Goal: Information Seeking & Learning: Check status

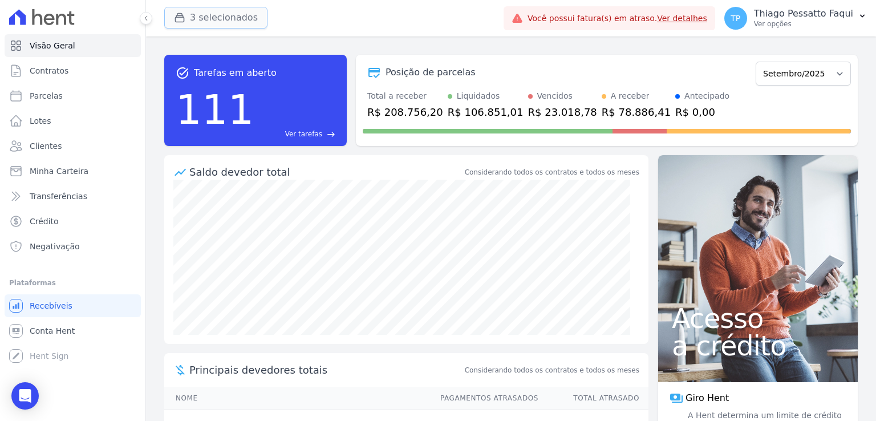
click at [197, 27] on button "3 selecionados" at bounding box center [215, 18] width 103 height 22
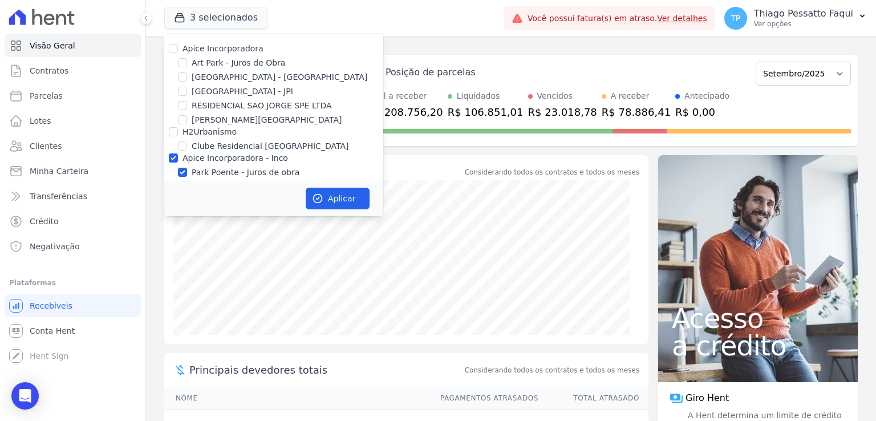
click at [216, 158] on label "Apice Incorporadora - Inco" at bounding box center [234, 157] width 105 height 9
click at [178, 158] on input "Apice Incorporadora - Inco" at bounding box center [173, 157] width 9 height 9
checkbox input "false"
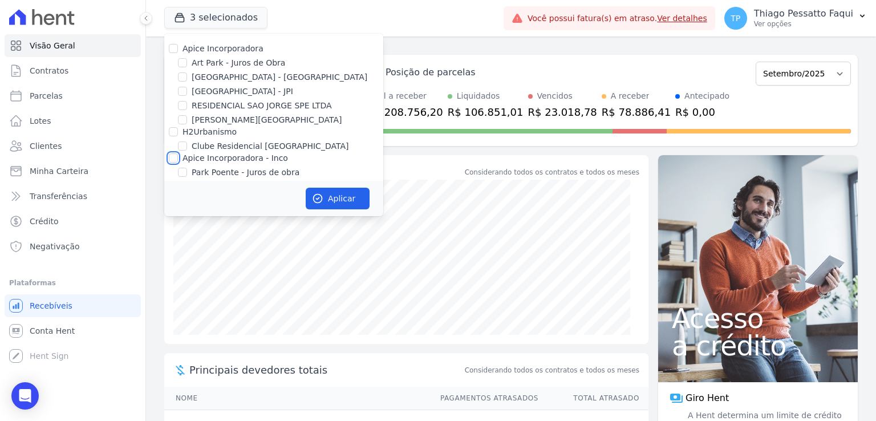
checkbox input "false"
click at [230, 74] on label "[GEOGRAPHIC_DATA] - [GEOGRAPHIC_DATA]" at bounding box center [280, 77] width 176 height 12
click at [187, 74] on input "[GEOGRAPHIC_DATA] - [GEOGRAPHIC_DATA]" at bounding box center [182, 76] width 9 height 9
checkbox input "true"
click at [321, 201] on icon "button" at bounding box center [317, 198] width 11 height 11
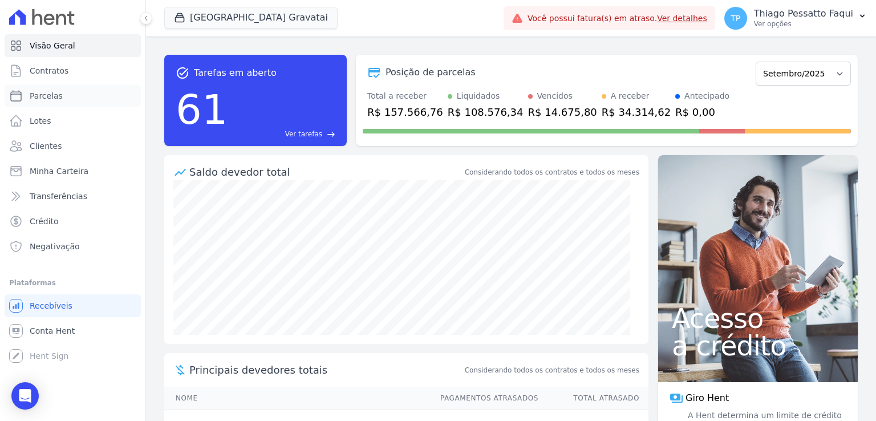
click at [40, 100] on span "Parcelas" at bounding box center [46, 95] width 33 height 11
select select
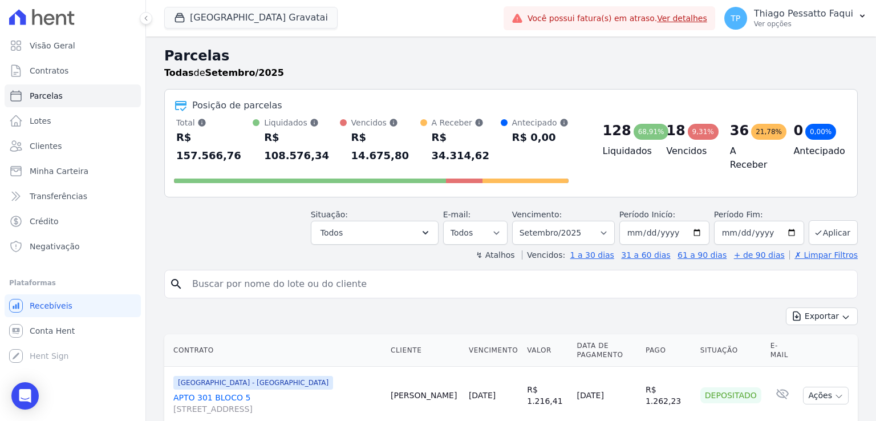
click at [286, 273] on input "search" at bounding box center [518, 284] width 667 height 23
type input "thiago albu"
select select
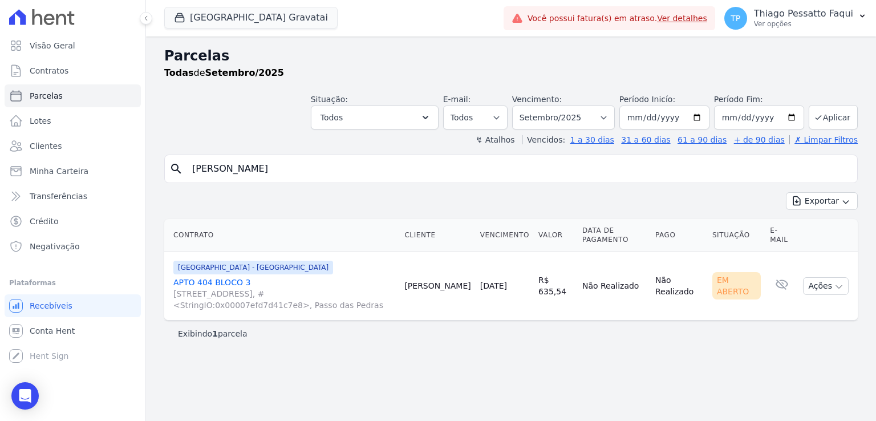
click at [220, 283] on link "APTO 404 BLOCO 3 Rua Nova York, 120, #<StringIO:0x00007efd7d41c7e8>, Passo das …" at bounding box center [284, 294] width 222 height 34
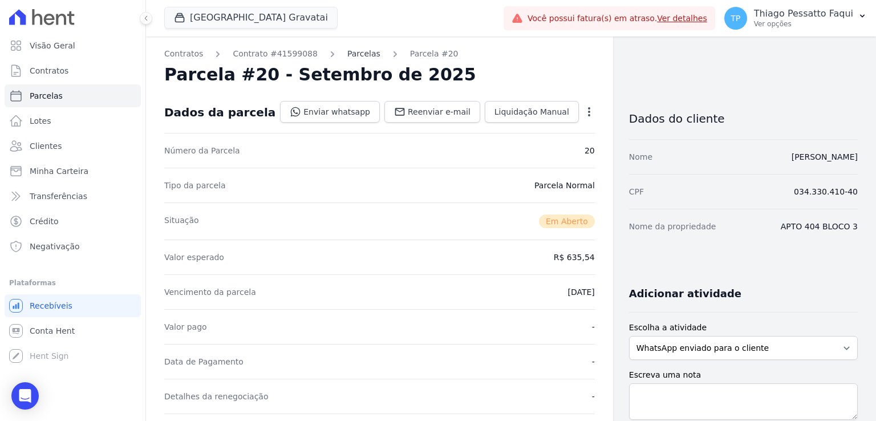
click at [348, 55] on link "Parcelas" at bounding box center [363, 54] width 33 height 12
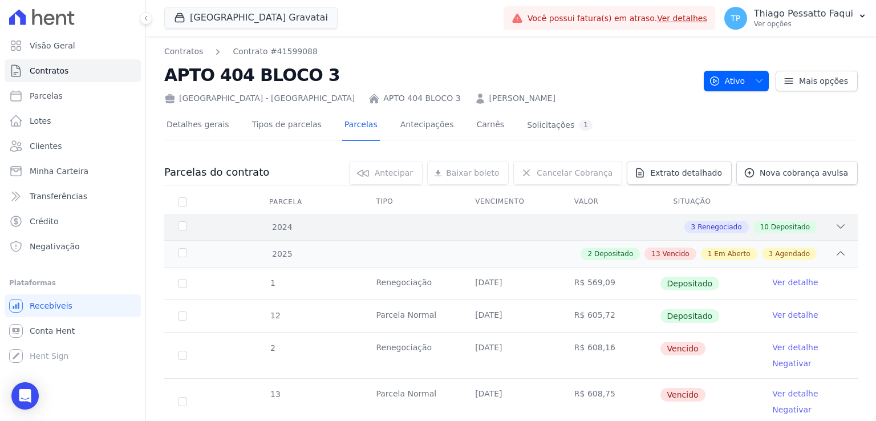
click at [363, 232] on div "3 Renegociado 10 Depositado" at bounding box center [544, 227] width 603 height 13
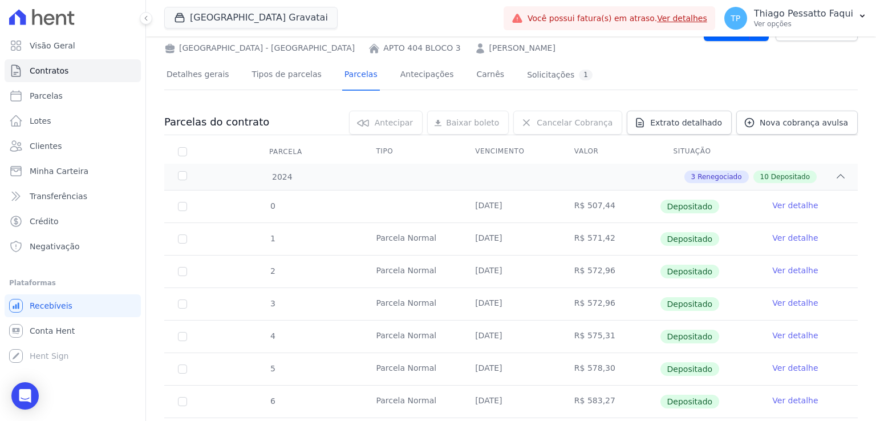
scroll to position [50, 0]
click at [589, 310] on td "R$ 572,96" at bounding box center [610, 305] width 99 height 32
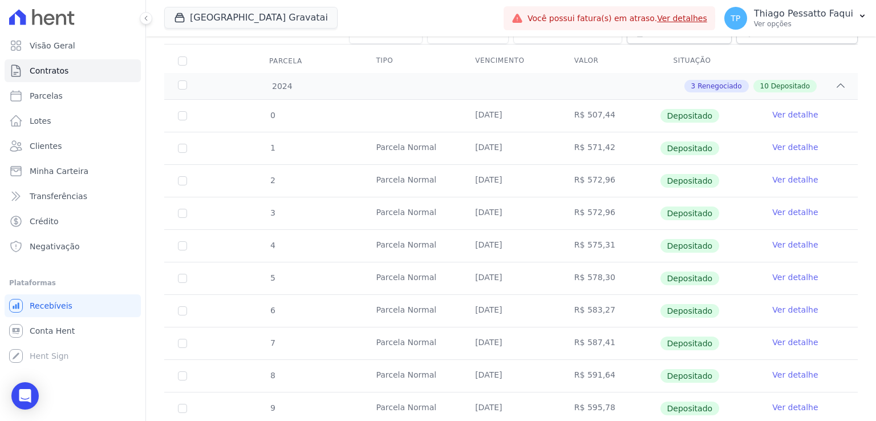
scroll to position [141, 0]
click at [592, 144] on td "R$ 571,42" at bounding box center [610, 148] width 99 height 32
click at [576, 404] on td "R$ 595,78" at bounding box center [610, 408] width 99 height 32
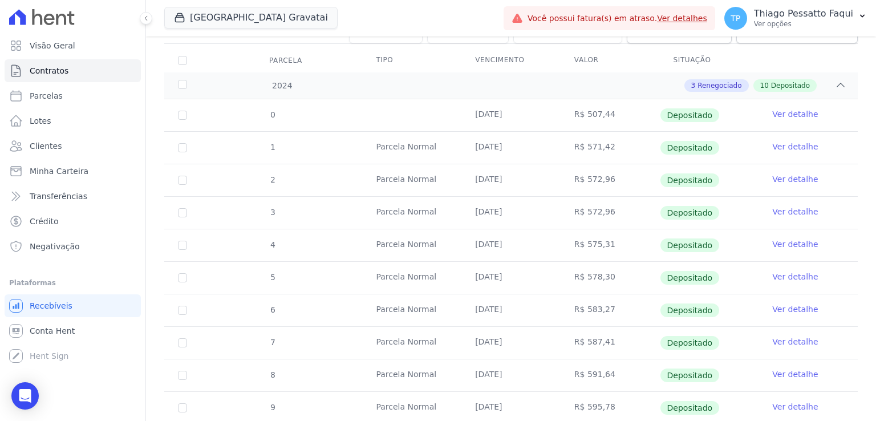
click at [576, 404] on td "R$ 595,78" at bounding box center [610, 408] width 99 height 32
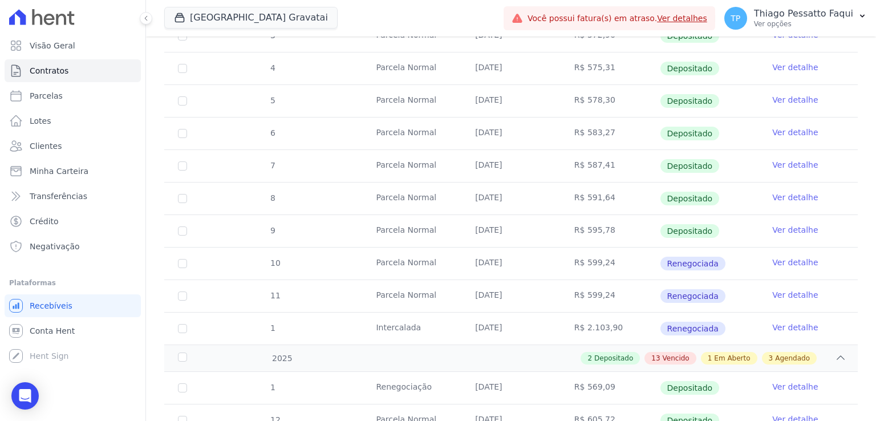
scroll to position [0, 0]
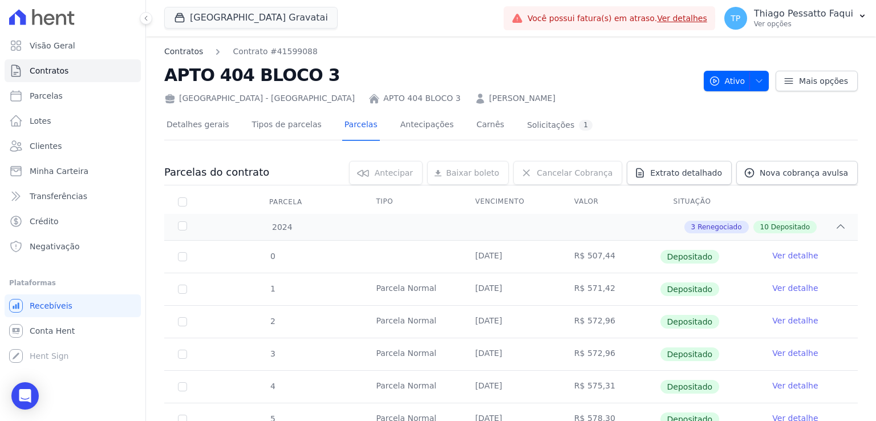
click at [182, 52] on link "Contratos" at bounding box center [183, 52] width 39 height 12
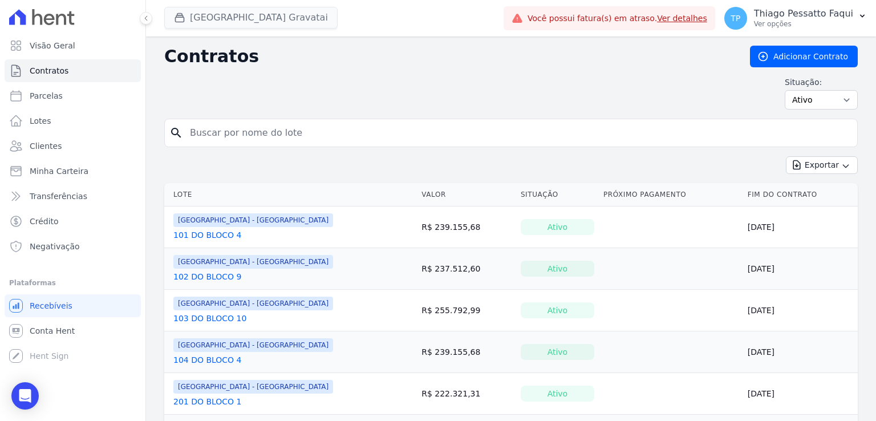
click at [220, 20] on button "Arty Park Gravatai" at bounding box center [250, 18] width 173 height 22
click at [198, 17] on button "Arty Park Gravatai" at bounding box center [250, 18] width 173 height 22
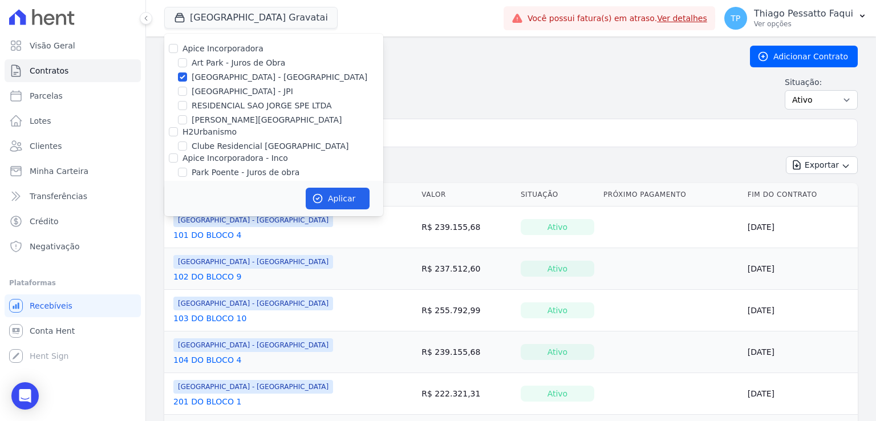
click at [205, 78] on label "[GEOGRAPHIC_DATA] - [GEOGRAPHIC_DATA]" at bounding box center [280, 77] width 176 height 12
click at [187, 78] on input "[GEOGRAPHIC_DATA] - [GEOGRAPHIC_DATA]" at bounding box center [182, 76] width 9 height 9
checkbox input "false"
click at [232, 163] on label "Apice Incorporadora - Inco" at bounding box center [234, 157] width 105 height 9
click at [178, 163] on input "Apice Incorporadora - Inco" at bounding box center [173, 157] width 9 height 9
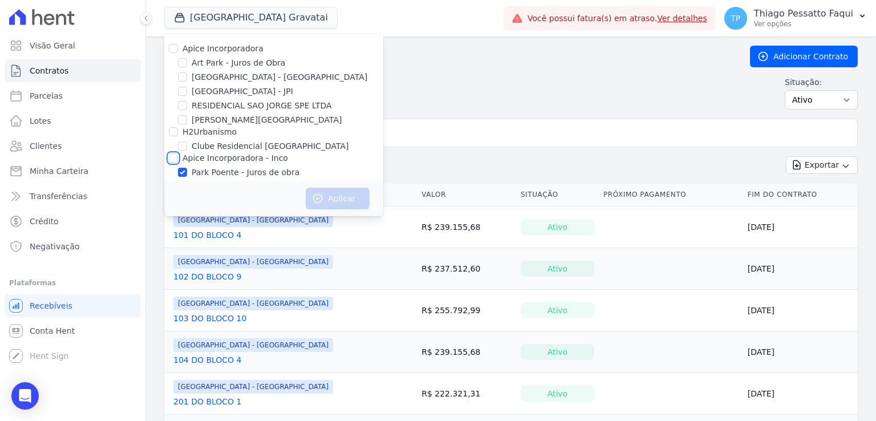
checkbox input "true"
click at [335, 200] on button "Aplicar" at bounding box center [338, 199] width 64 height 22
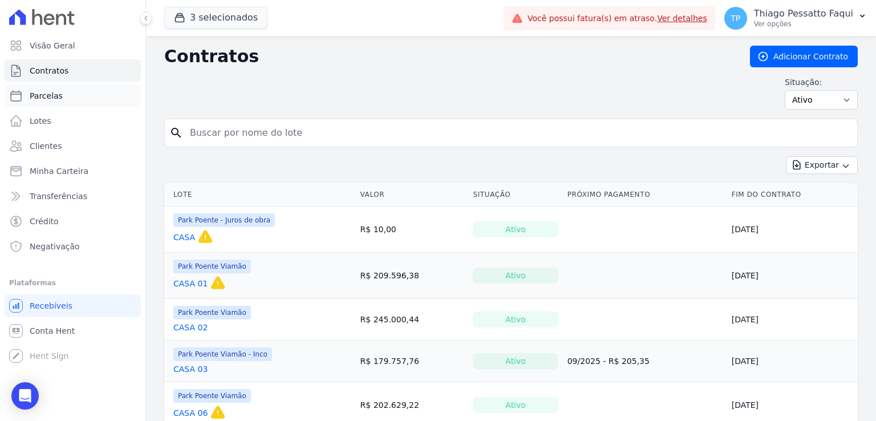
click at [103, 98] on link "Parcelas" at bounding box center [73, 95] width 136 height 23
select select
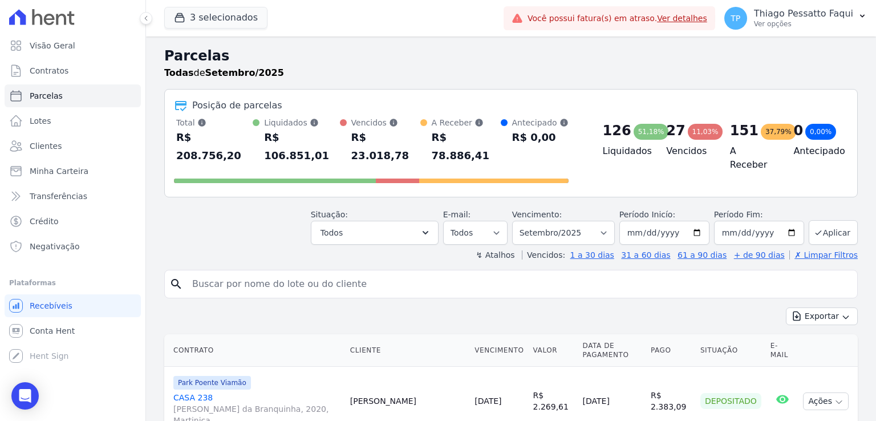
scroll to position [100, 0]
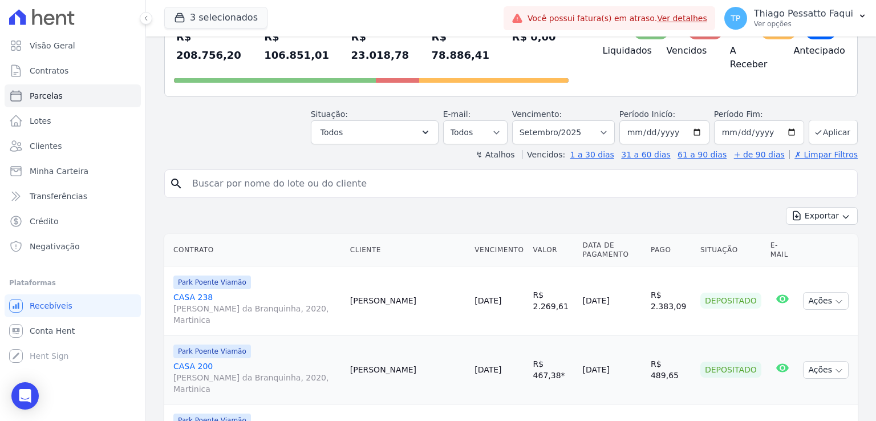
click at [290, 172] on input "search" at bounding box center [518, 183] width 667 height 23
type input "gilberto"
select select
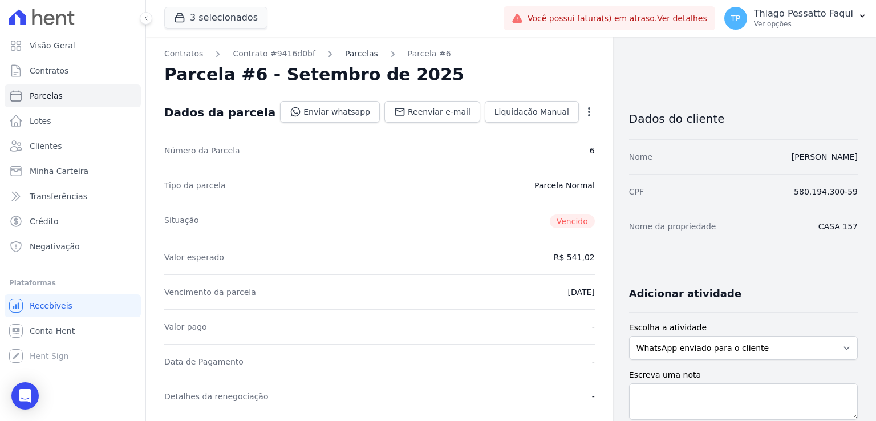
click at [348, 55] on link "Parcelas" at bounding box center [361, 54] width 33 height 12
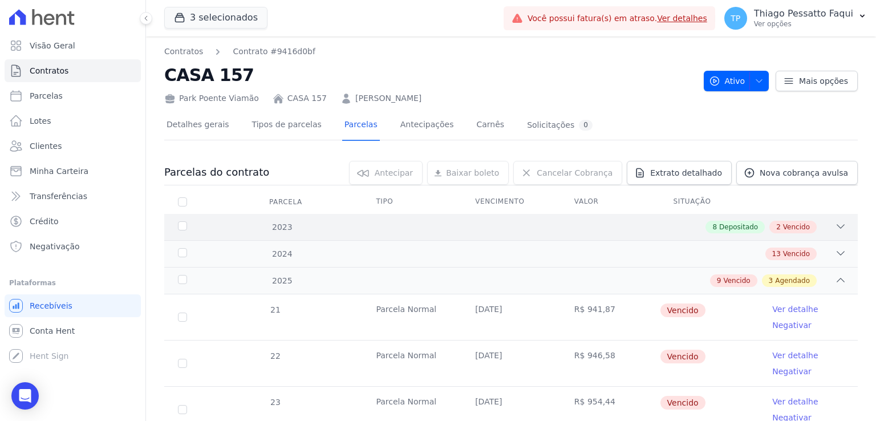
click at [484, 230] on div "8 Depositado 2 Vencido" at bounding box center [544, 227] width 603 height 13
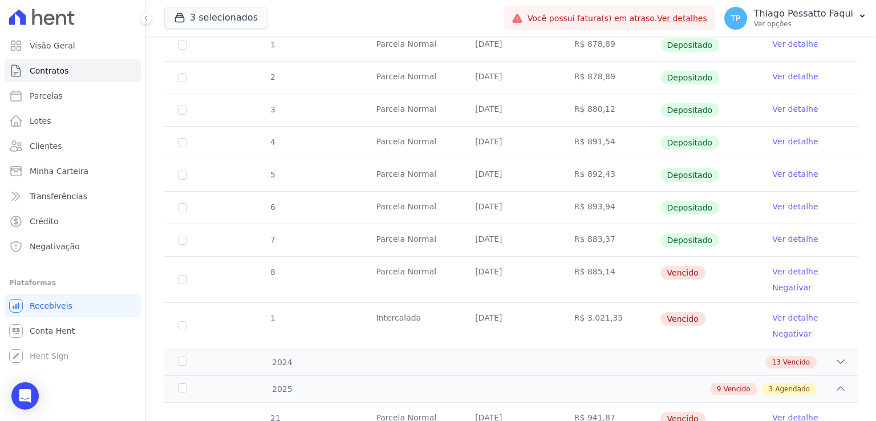
scroll to position [243, 0]
click at [590, 326] on td "R$ 3.021,35" at bounding box center [610, 326] width 99 height 46
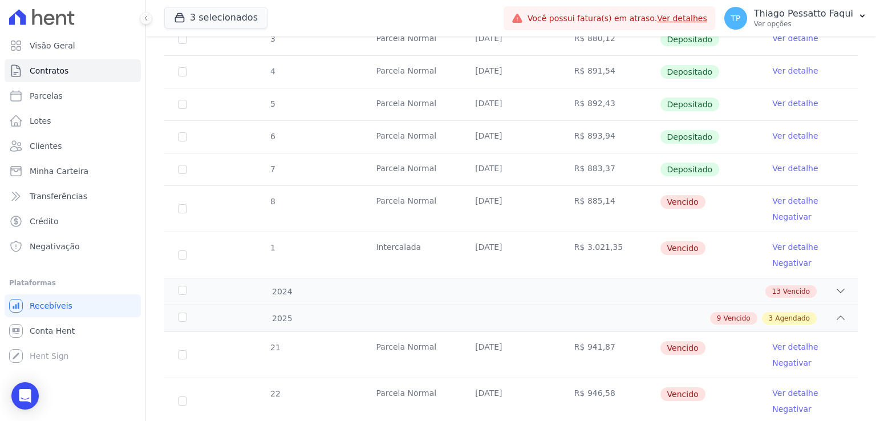
scroll to position [297, 0]
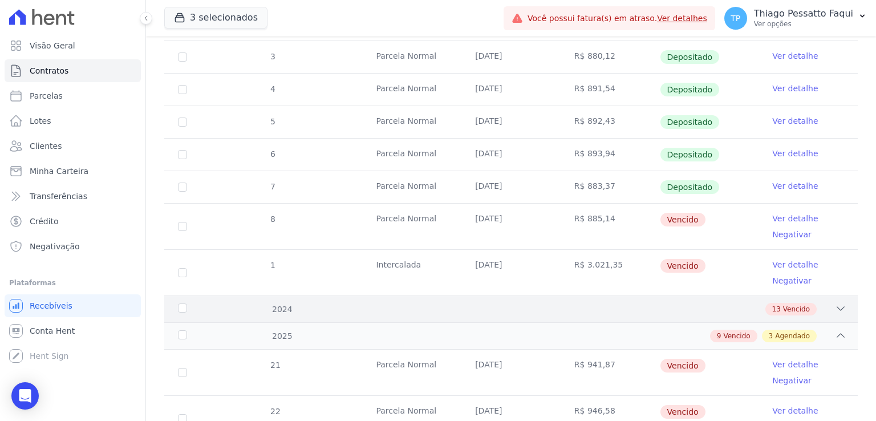
click at [519, 303] on div "13 Vencido" at bounding box center [544, 309] width 603 height 13
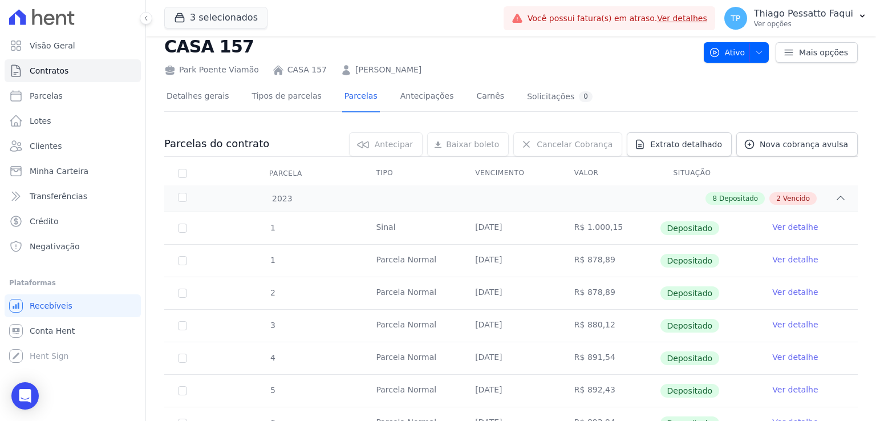
scroll to position [0, 0]
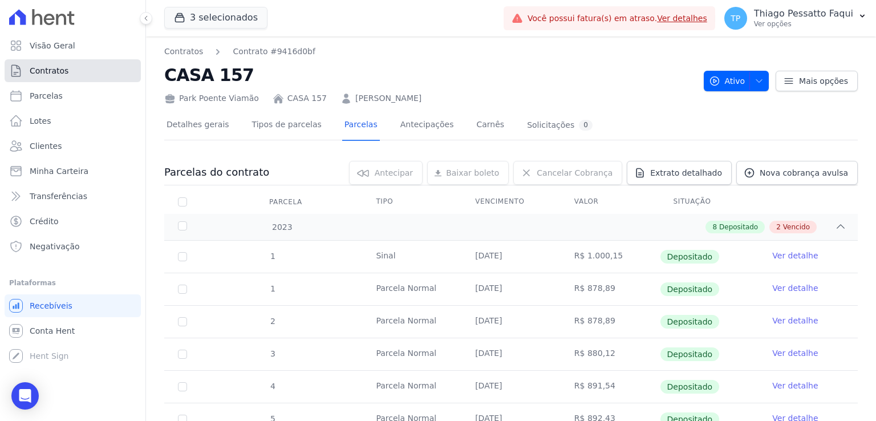
click at [88, 64] on link "Contratos" at bounding box center [73, 70] width 136 height 23
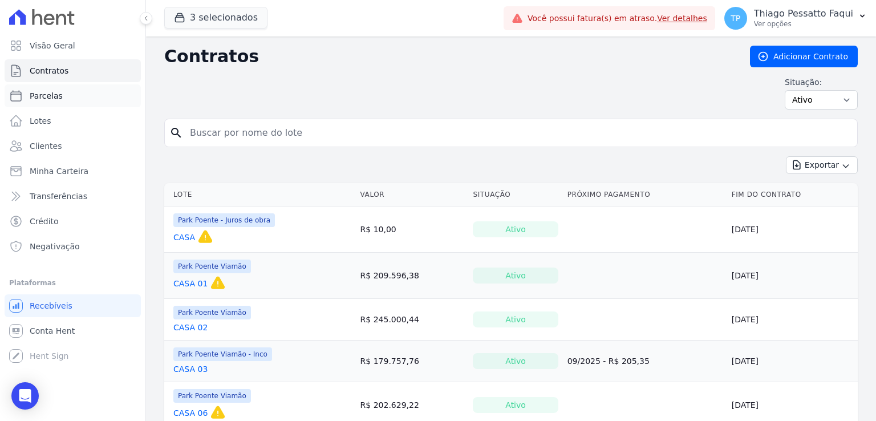
click at [43, 100] on span "Parcelas" at bounding box center [46, 95] width 33 height 11
select select
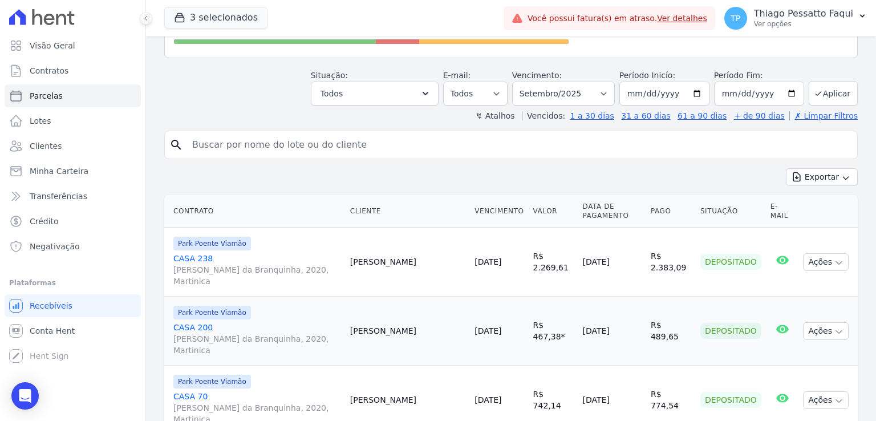
scroll to position [139, 0]
click at [196, 253] on link "CASA 238 [PERSON_NAME] da Branquinha, 2020, [GEOGRAPHIC_DATA]" at bounding box center [257, 270] width 168 height 34
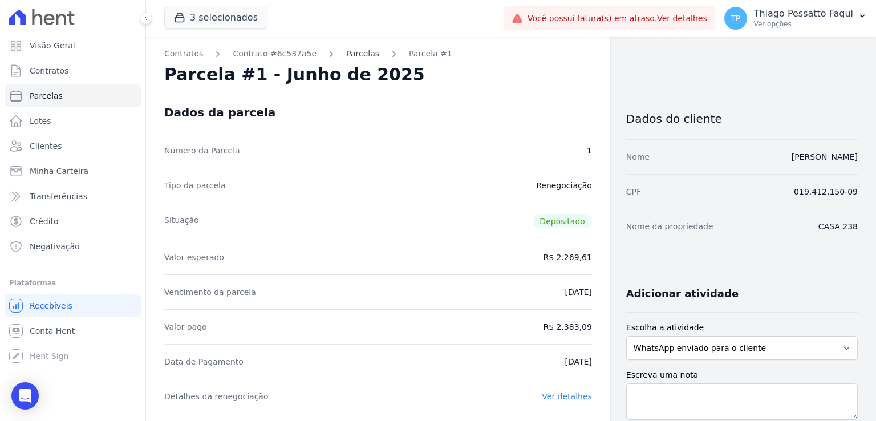
click at [348, 51] on link "Parcelas" at bounding box center [362, 54] width 33 height 12
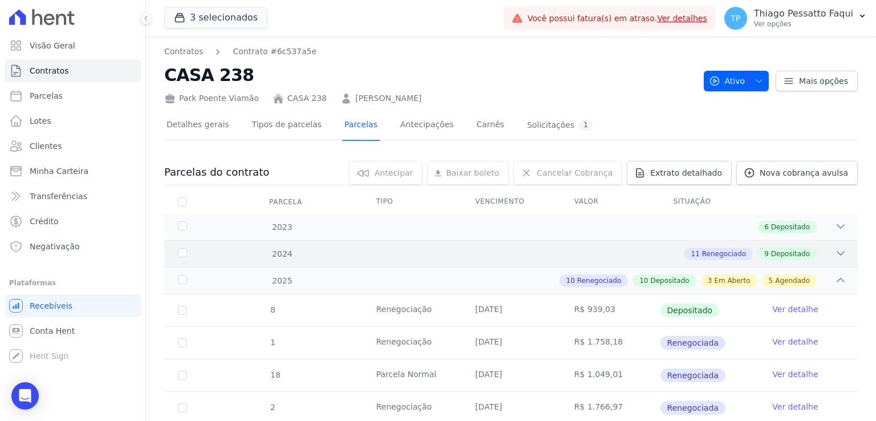
click at [366, 252] on div "11 Renegociado 9 Depositado" at bounding box center [544, 253] width 603 height 13
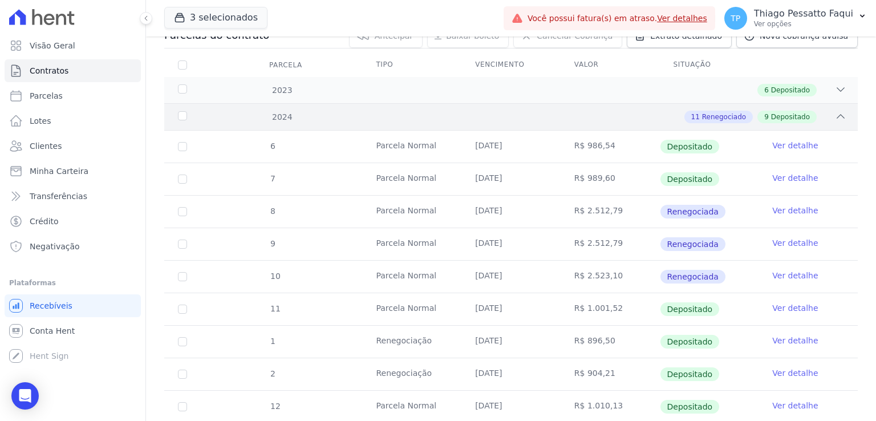
scroll to position [136, 0]
click at [511, 92] on div "6 Depositado" at bounding box center [544, 91] width 603 height 13
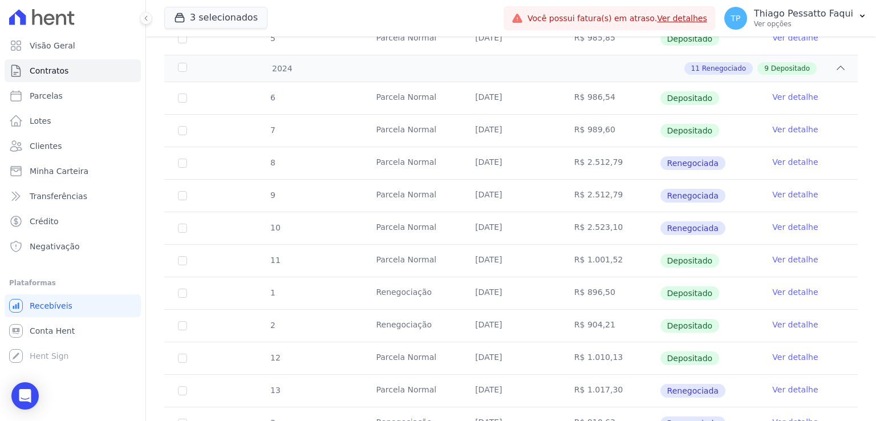
scroll to position [380, 0]
click at [593, 236] on td "R$ 2.523,10" at bounding box center [610, 229] width 99 height 32
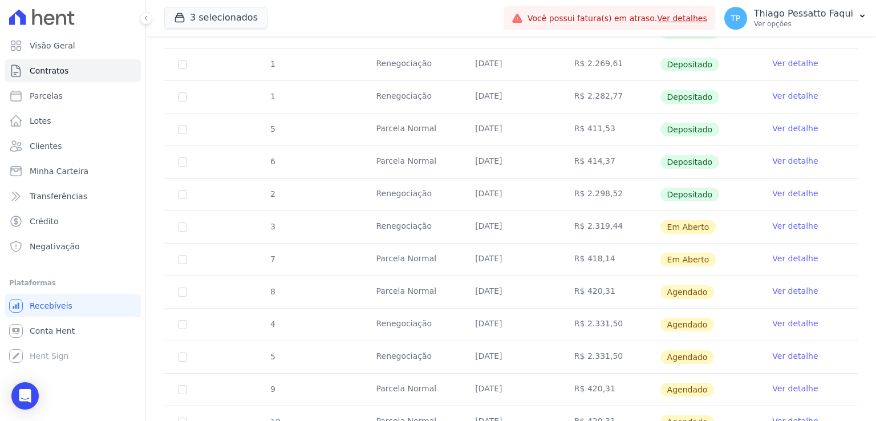
scroll to position [1578, 0]
click at [582, 192] on td "R$ 2.298,52" at bounding box center [610, 195] width 99 height 32
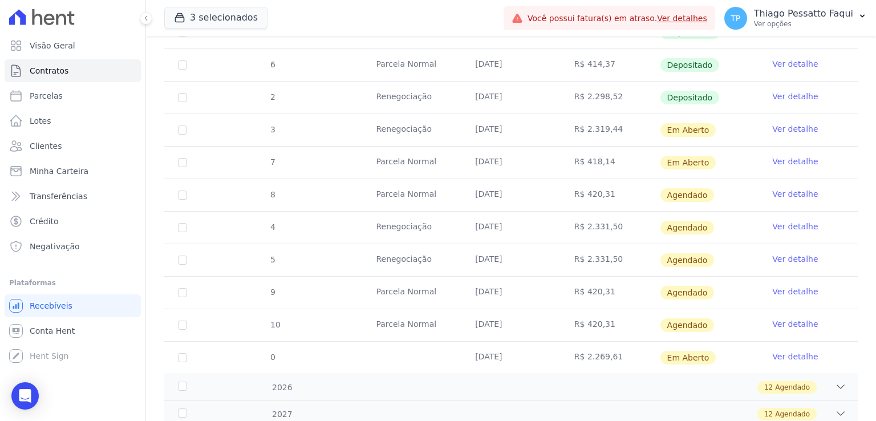
scroll to position [1678, 0]
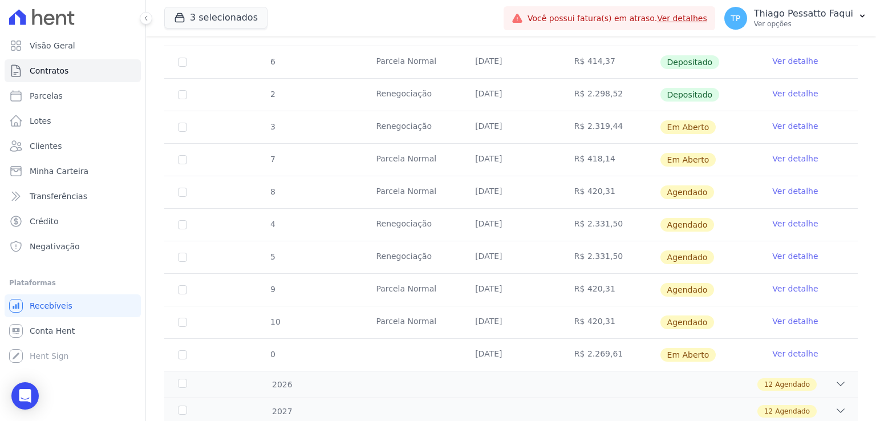
drag, startPoint x: 575, startPoint y: 139, endPoint x: 614, endPoint y: 331, distance: 196.0
click at [614, 331] on td "R$ 420,31" at bounding box center [610, 322] width 99 height 32
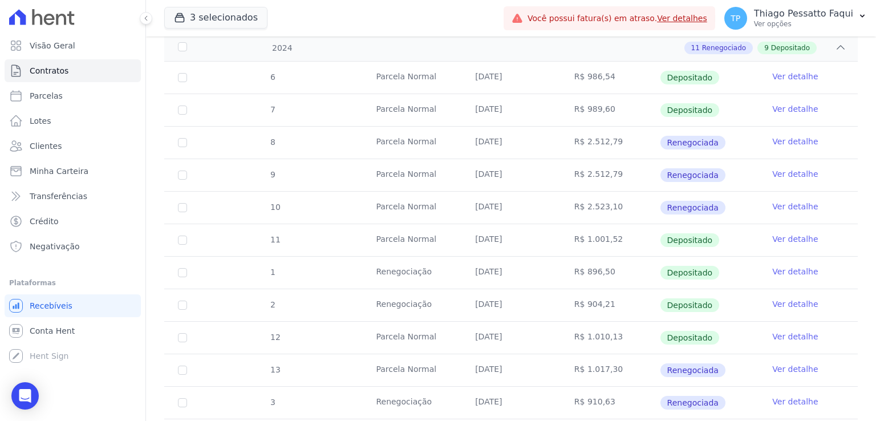
scroll to position [400, 0]
click at [600, 137] on td "R$ 2.512,79" at bounding box center [610, 143] width 99 height 32
click at [599, 108] on td "R$ 989,60" at bounding box center [610, 111] width 99 height 32
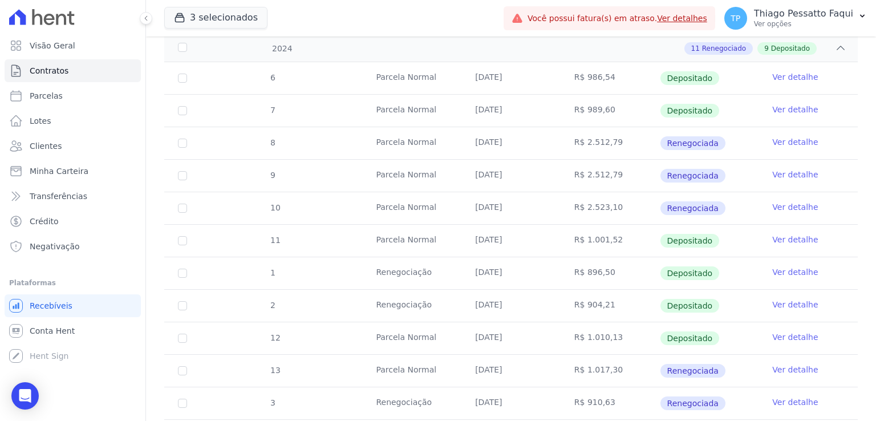
click at [599, 108] on td "R$ 989,60" at bounding box center [610, 111] width 99 height 32
